Goal: Task Accomplishment & Management: Complete application form

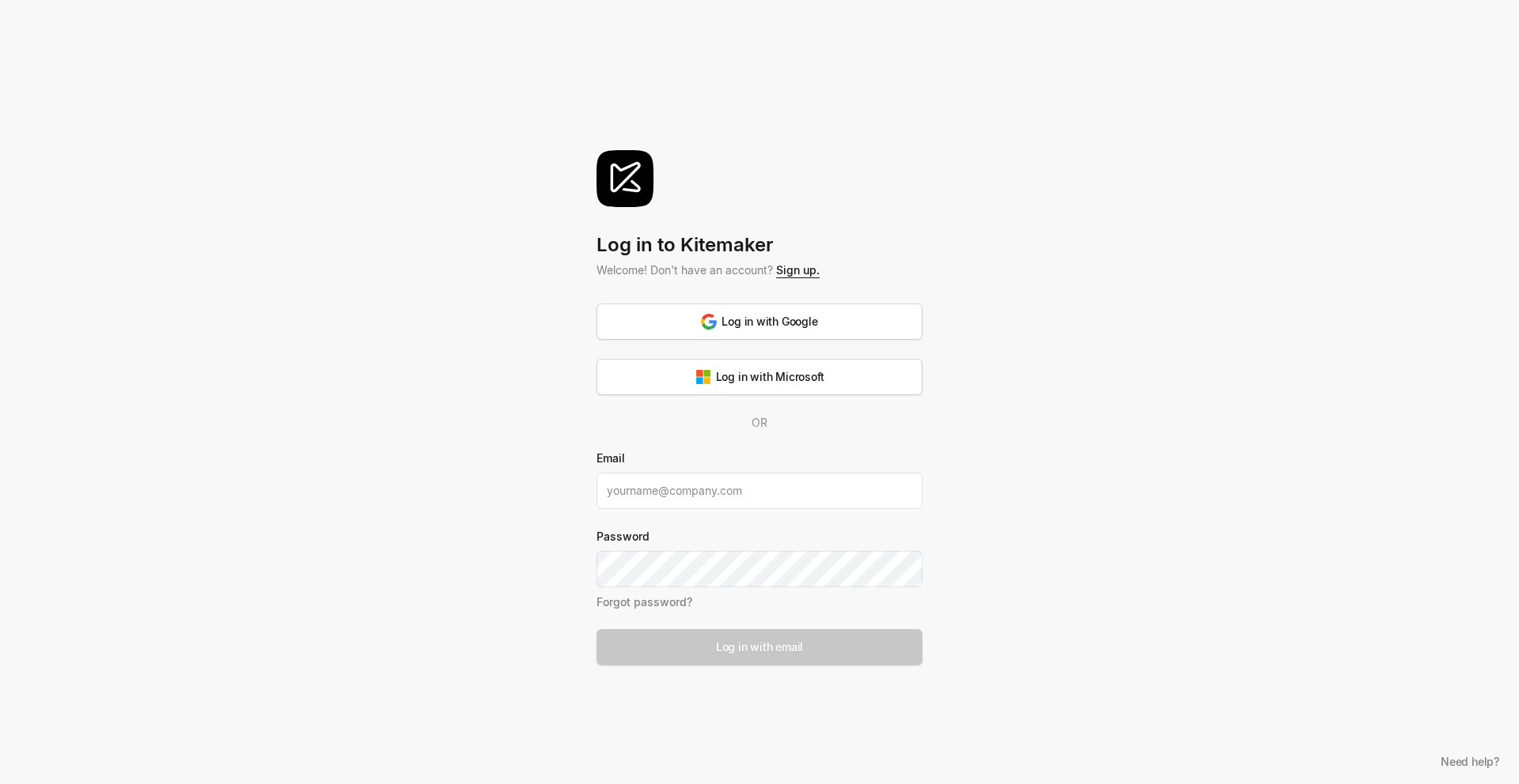
click at [803, 267] on link "Sign up." at bounding box center [797, 270] width 43 height 13
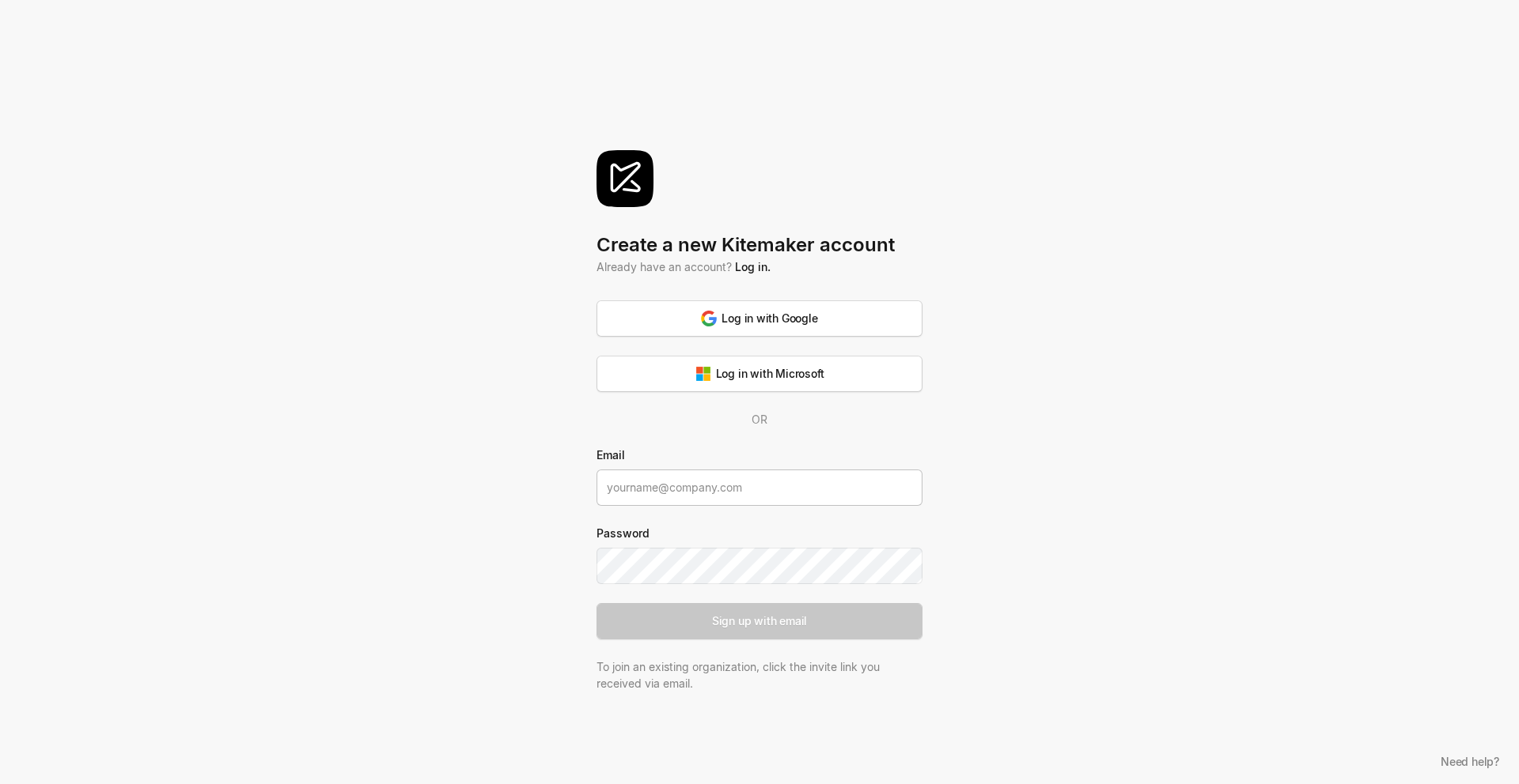
click at [707, 499] on input at bounding box center [760, 488] width 326 height 36
type input "[PERSON_NAME][EMAIL_ADDRESS][DOMAIN_NAME]"
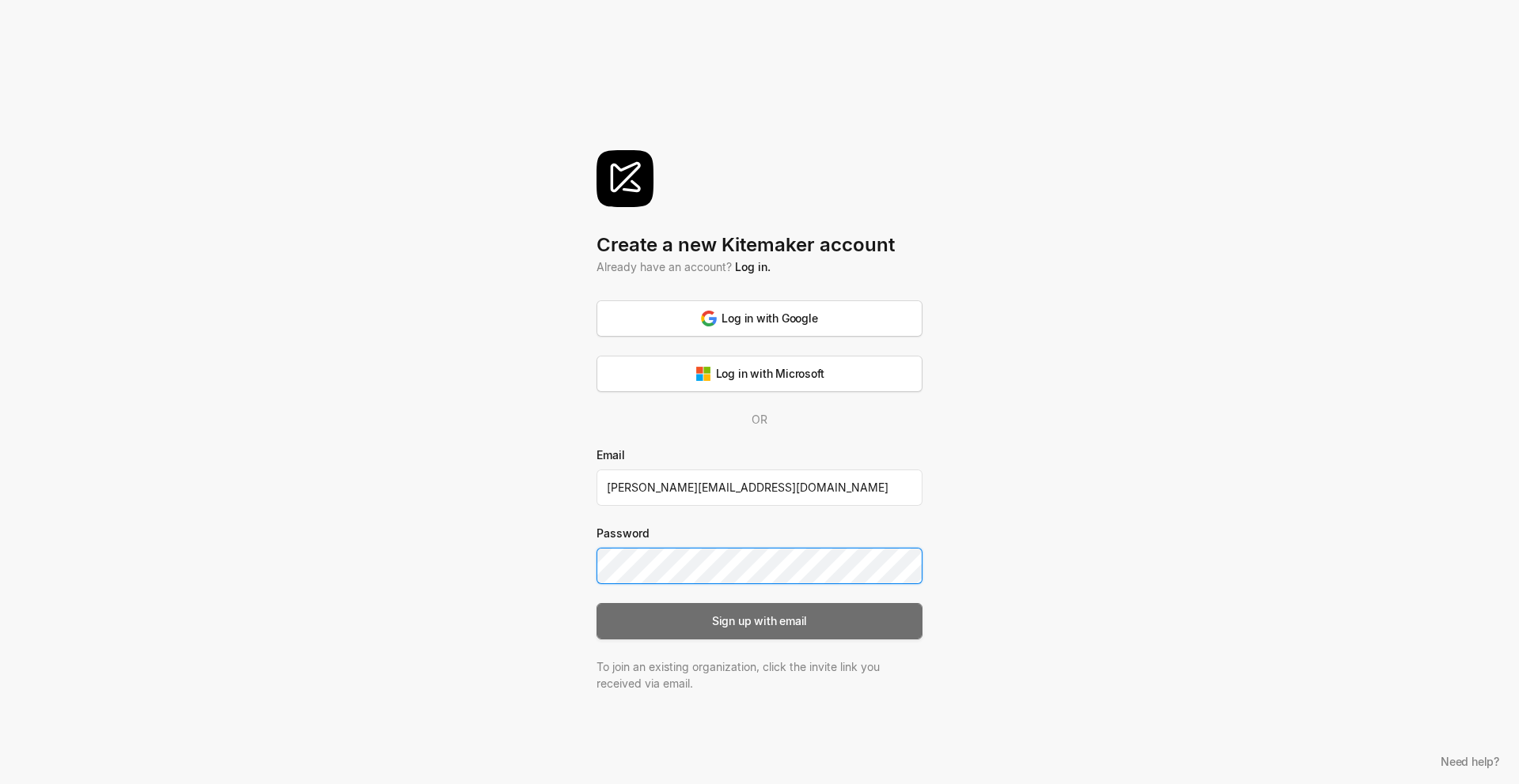
click at [736, 606] on button "Sign up with email" at bounding box center [760, 622] width 326 height 36
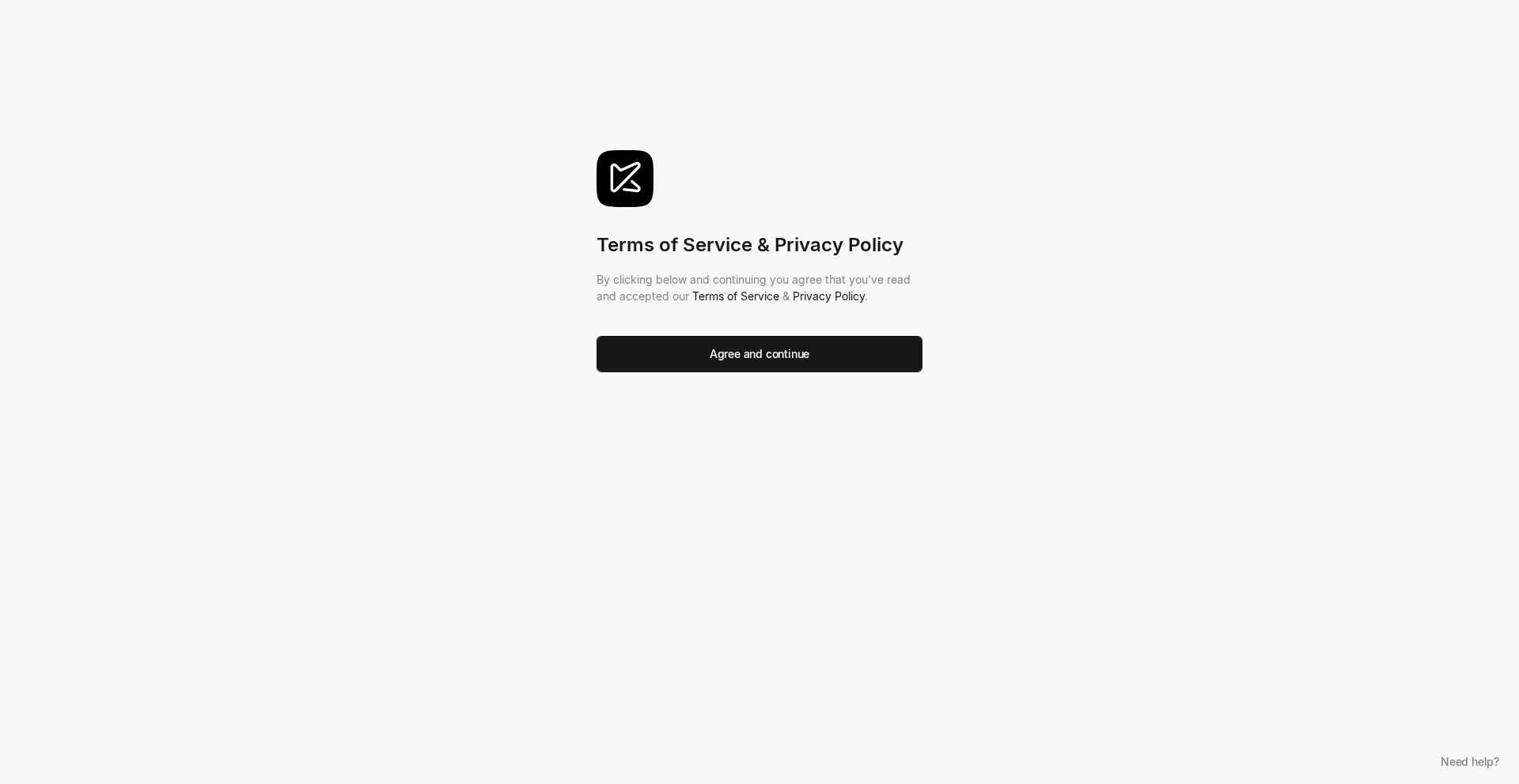
click at [844, 334] on form "Agree and continue" at bounding box center [760, 345] width 326 height 56
click at [834, 348] on button "Agree and continue" at bounding box center [760, 355] width 326 height 36
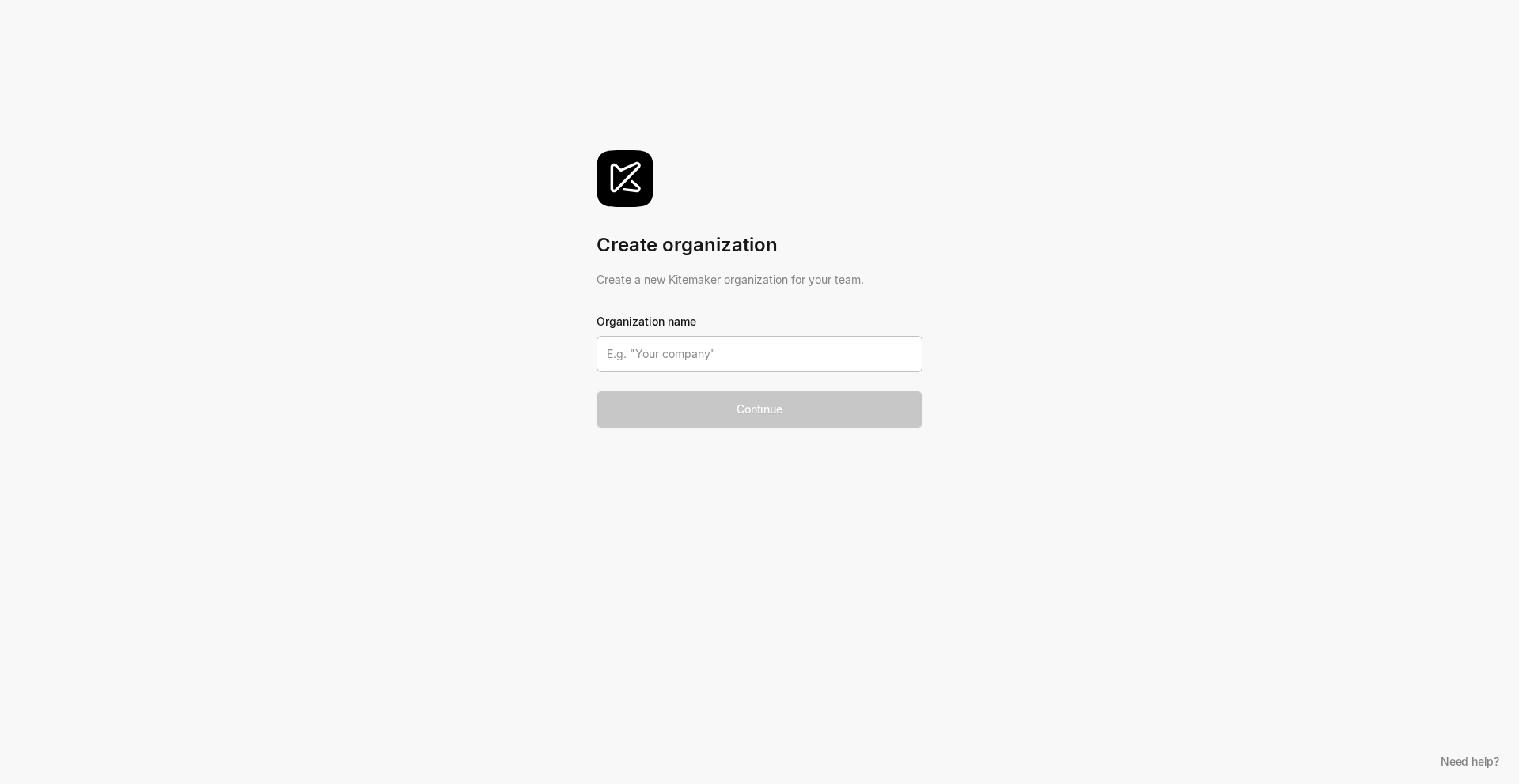
click at [718, 344] on input at bounding box center [760, 355] width 326 height 36
type input "[PERSON_NAME]"
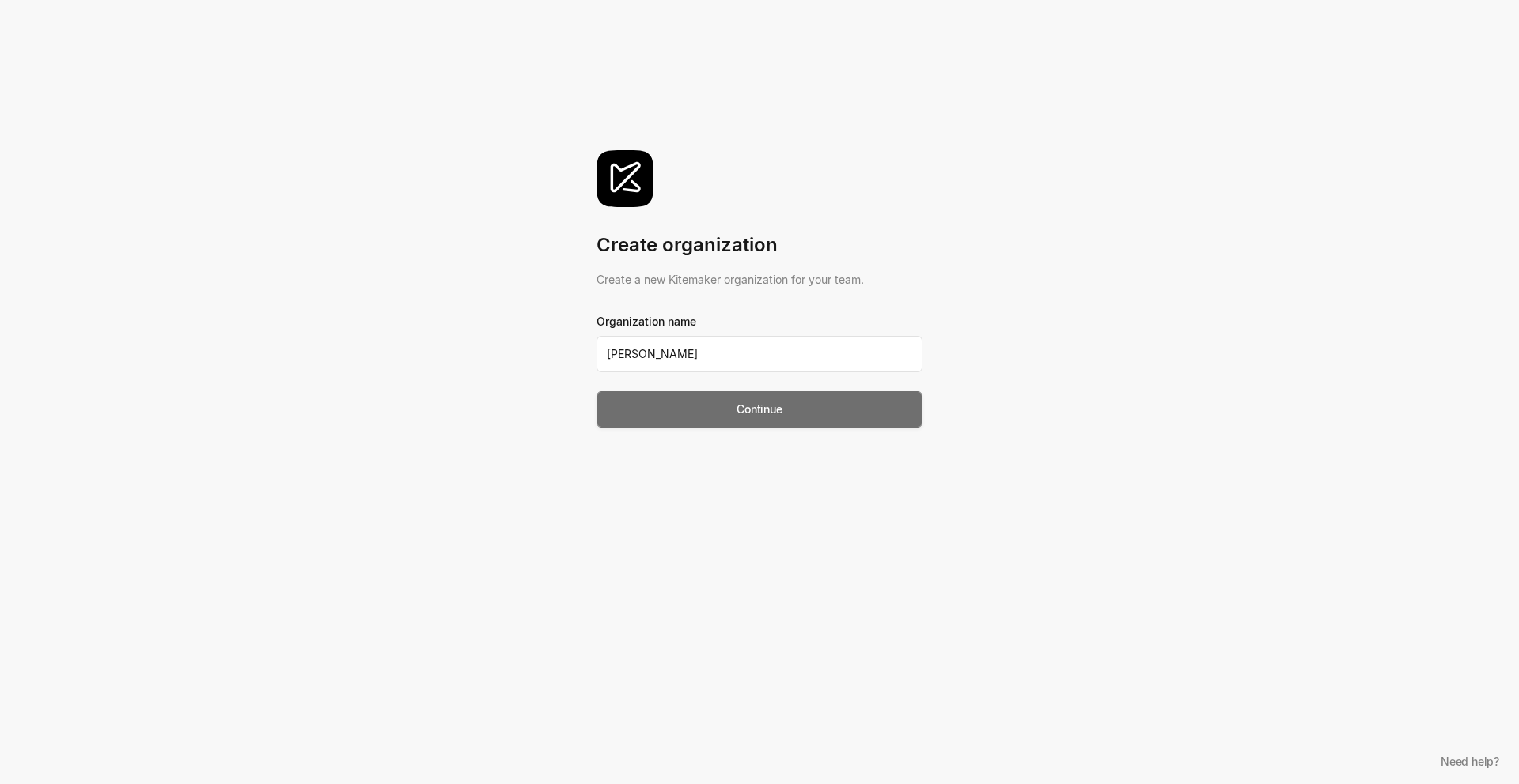
click at [666, 405] on button "Continue" at bounding box center [760, 409] width 326 height 36
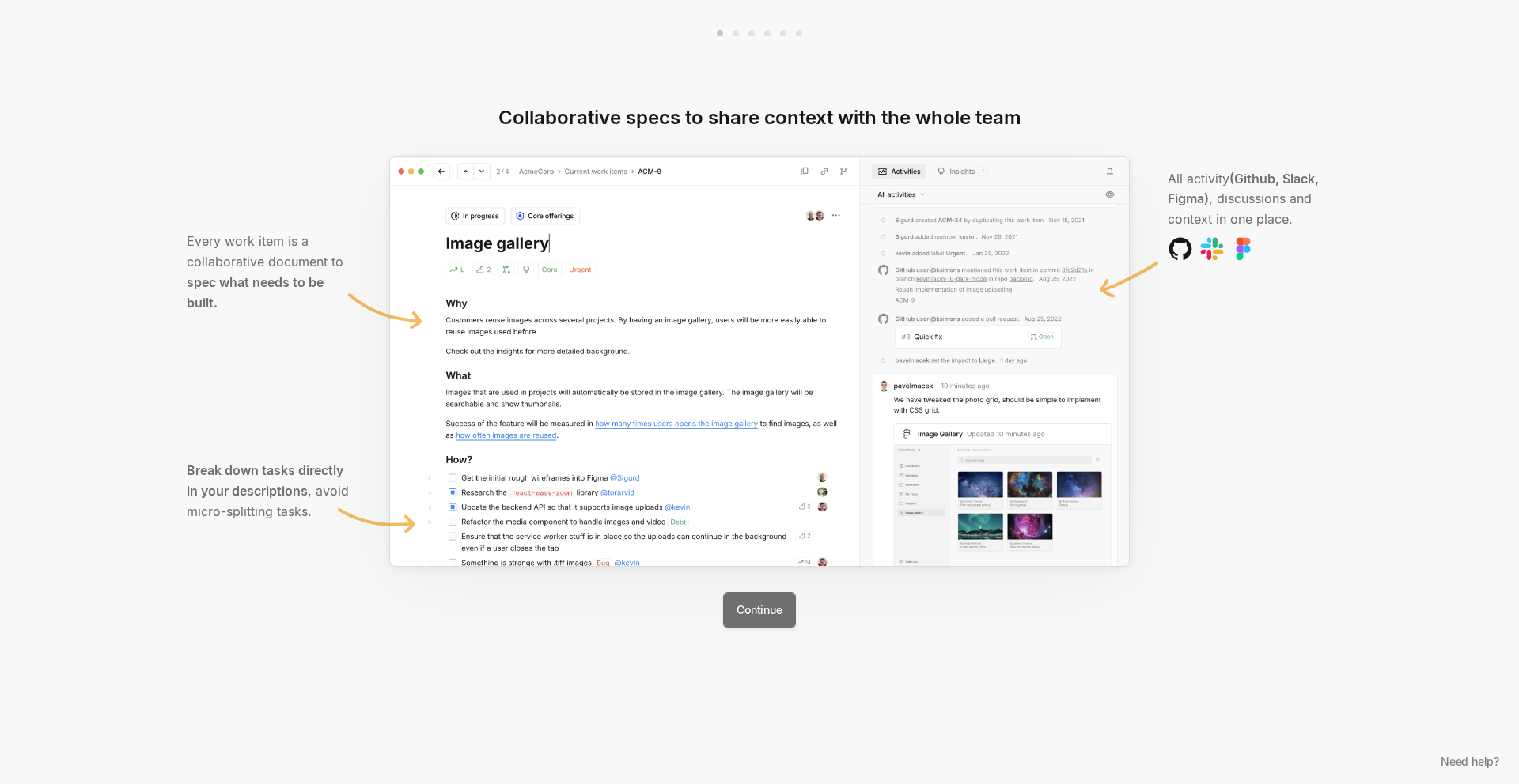
click at [753, 610] on button "Continue" at bounding box center [759, 611] width 72 height 36
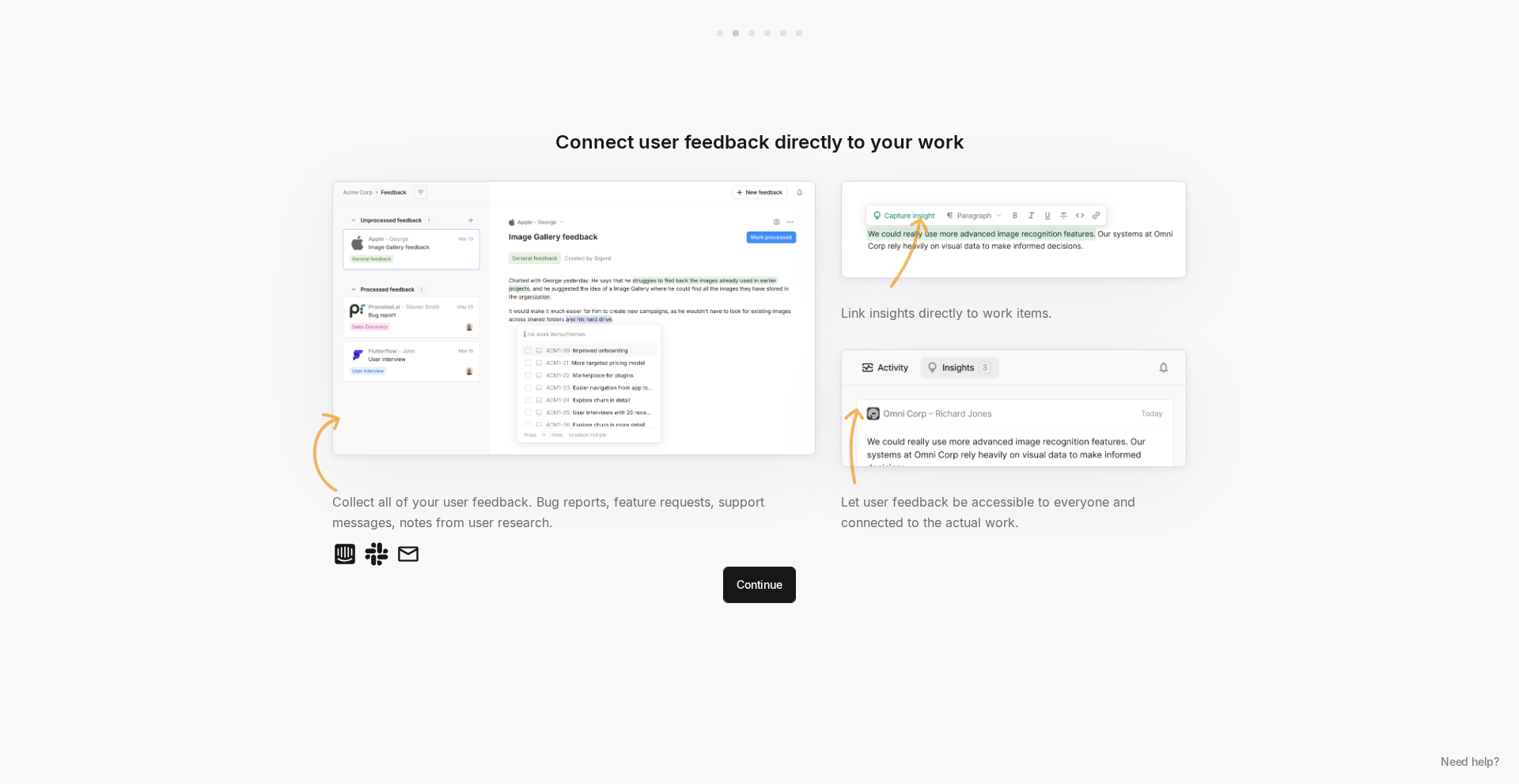
click at [774, 617] on div "Connect user feedback directly to your work Link insights directly to work item…" at bounding box center [760, 392] width 949 height 784
click at [772, 594] on button "Continue" at bounding box center [759, 586] width 72 height 36
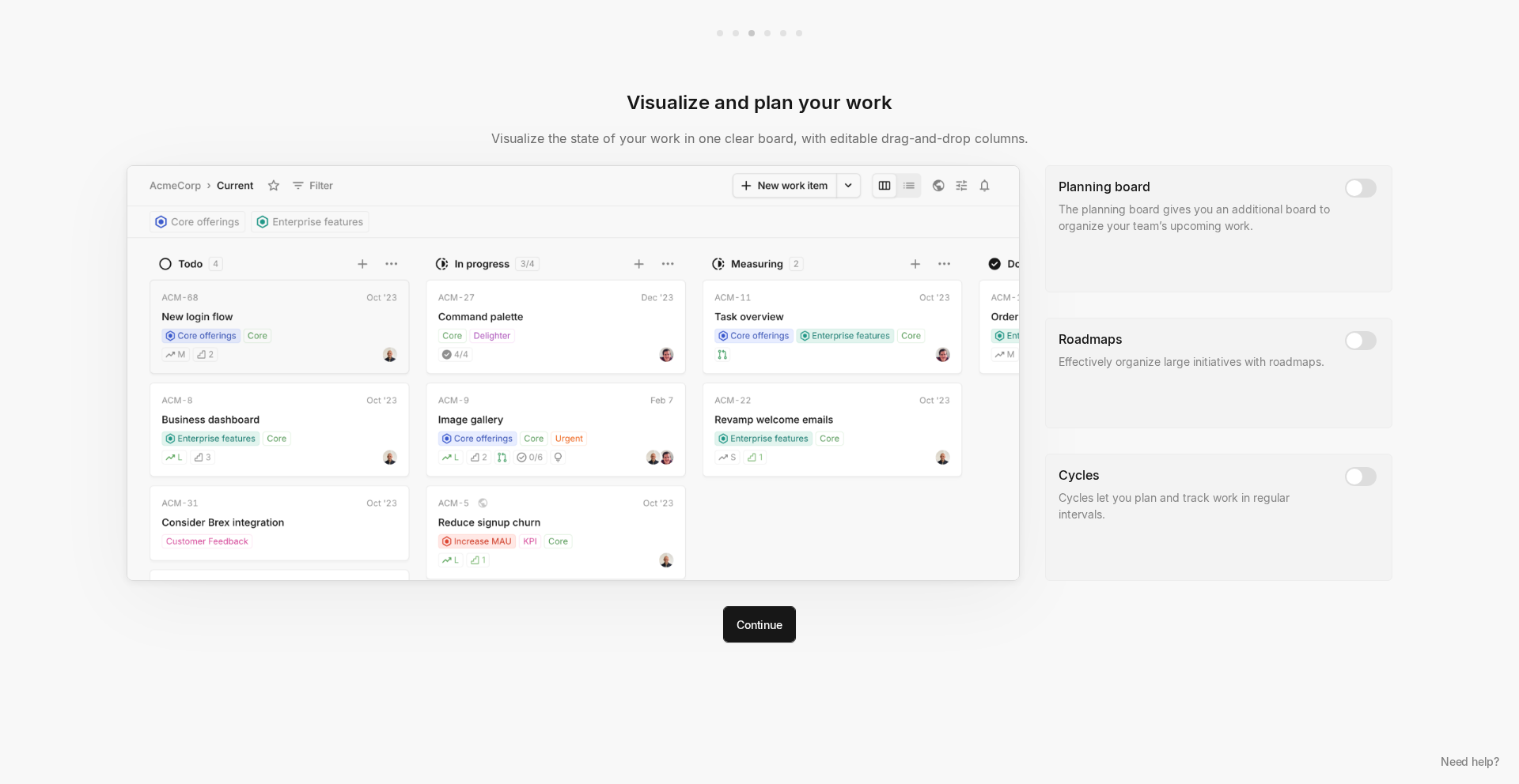
click at [771, 590] on div "Visualize and plan your work Visualize the state of your work in one clear boar…" at bounding box center [760, 392] width 1266 height 784
click at [771, 625] on button "Continue" at bounding box center [759, 625] width 72 height 36
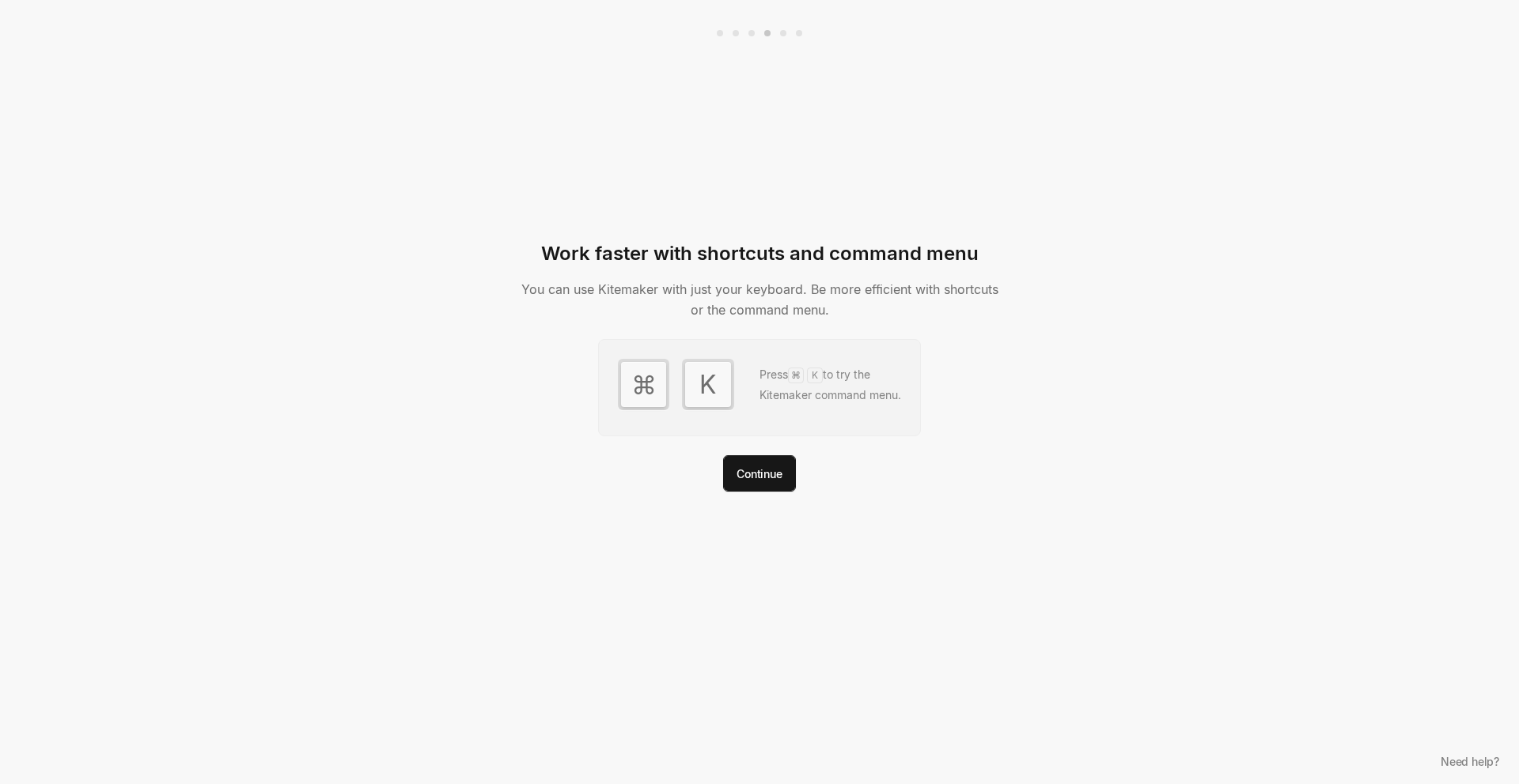
click at [754, 497] on div "Work faster with shortcuts and command menu You can use Kitemaker with just you…" at bounding box center [760, 392] width 491 height 784
click at [757, 477] on button "Continue" at bounding box center [759, 473] width 72 height 36
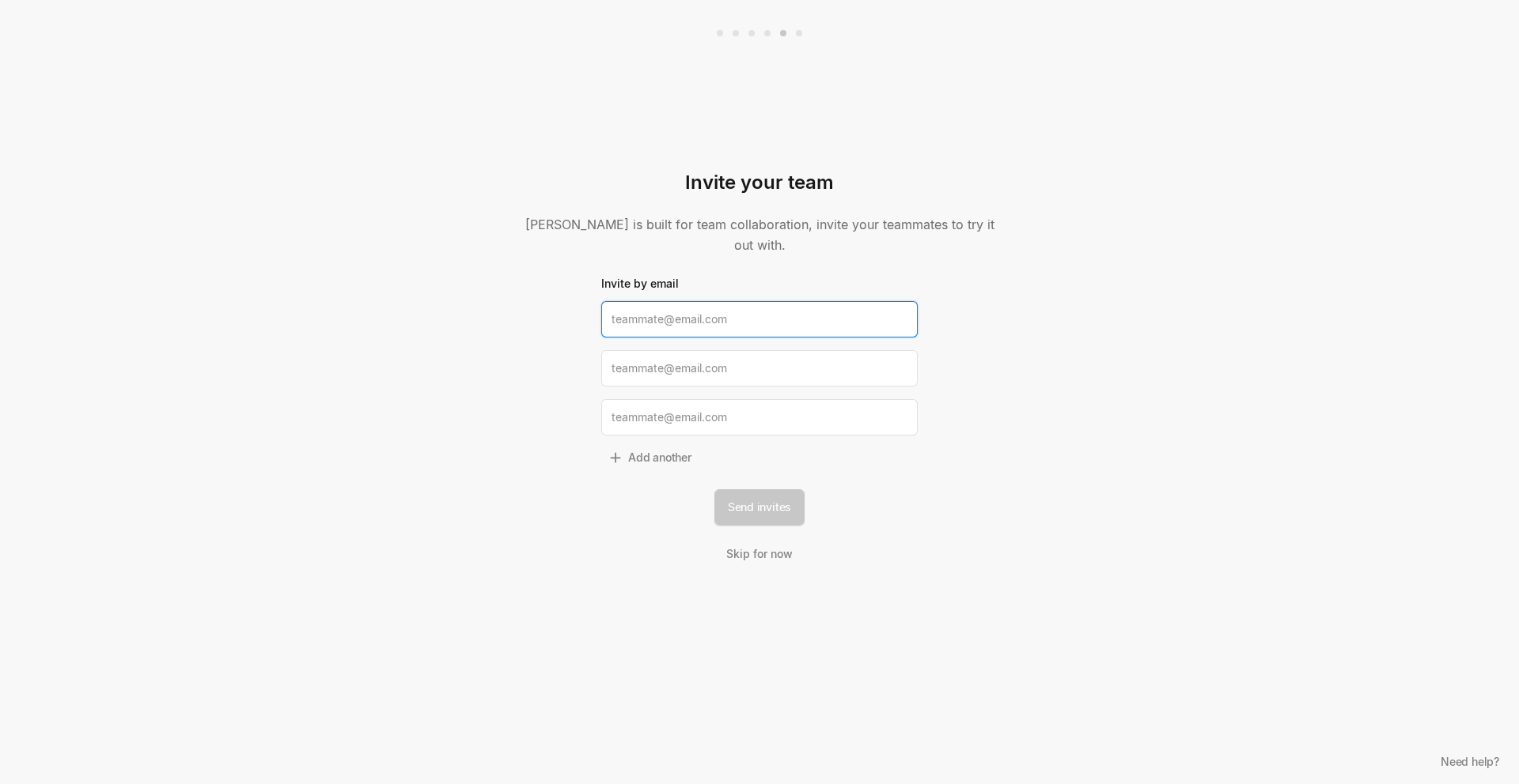
click at [695, 314] on input at bounding box center [760, 319] width 316 height 36
click at [776, 547] on link "Skip for now" at bounding box center [760, 553] width 73 height 18
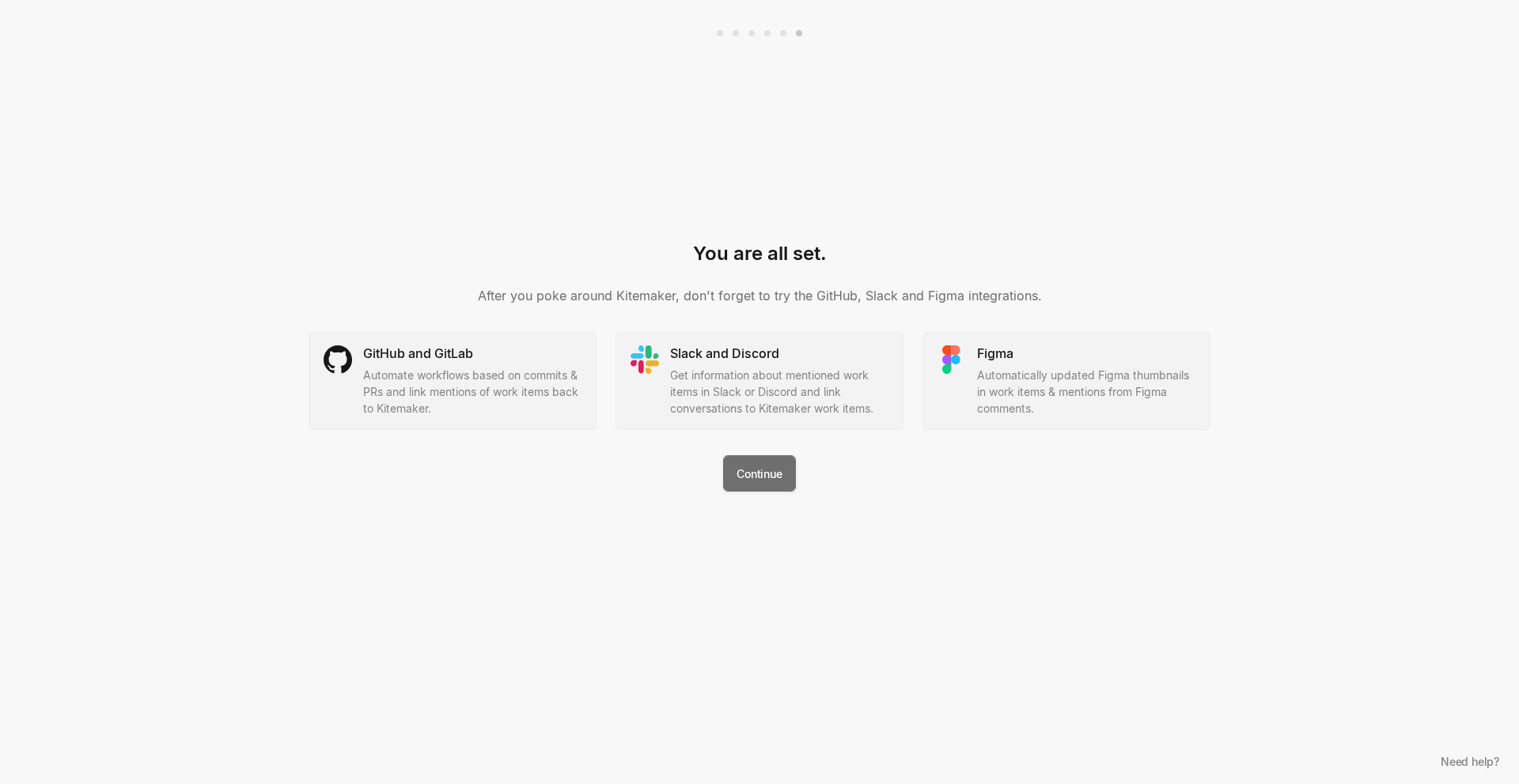
click at [772, 482] on button "Continue" at bounding box center [759, 473] width 72 height 36
